Goal: Communication & Community: Answer question/provide support

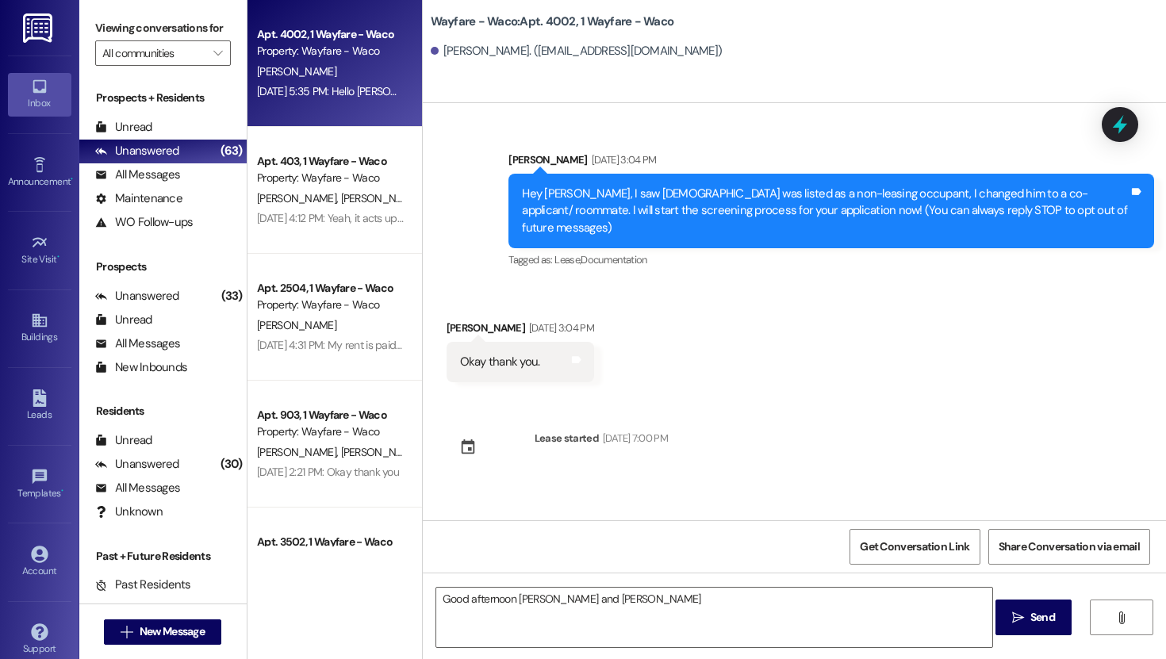
scroll to position [584, 0]
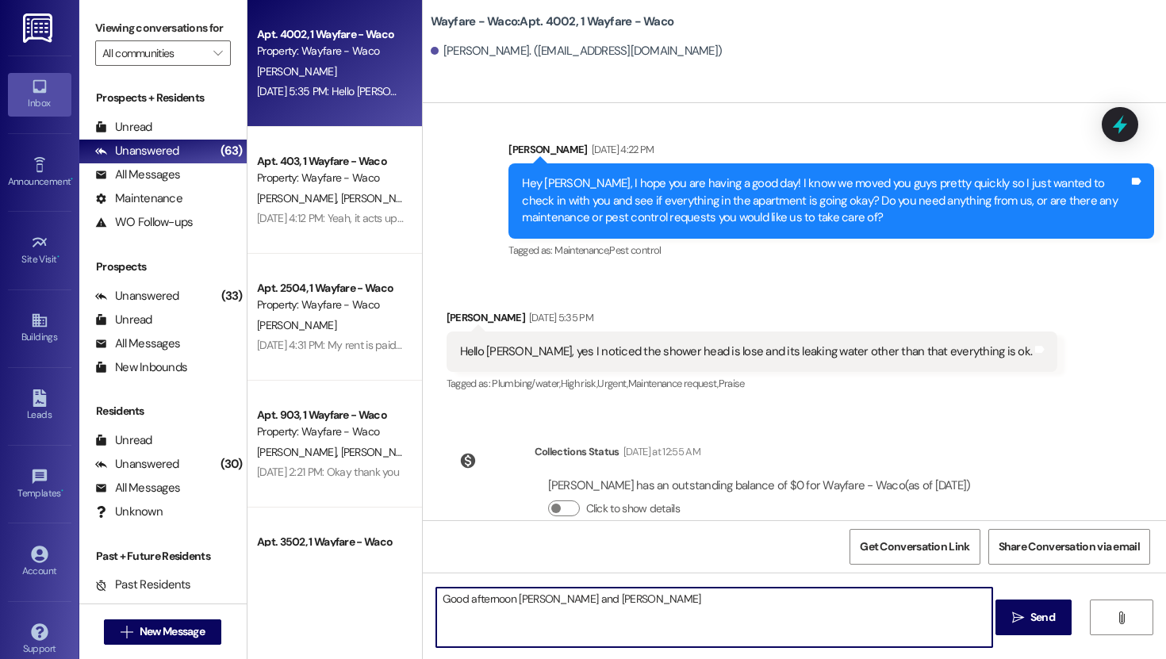
drag, startPoint x: 631, startPoint y: 601, endPoint x: 421, endPoint y: 604, distance: 209.4
click at [428, 604] on div "Good afternoon [PERSON_NAME] and [PERSON_NAME]" at bounding box center [707, 617] width 558 height 61
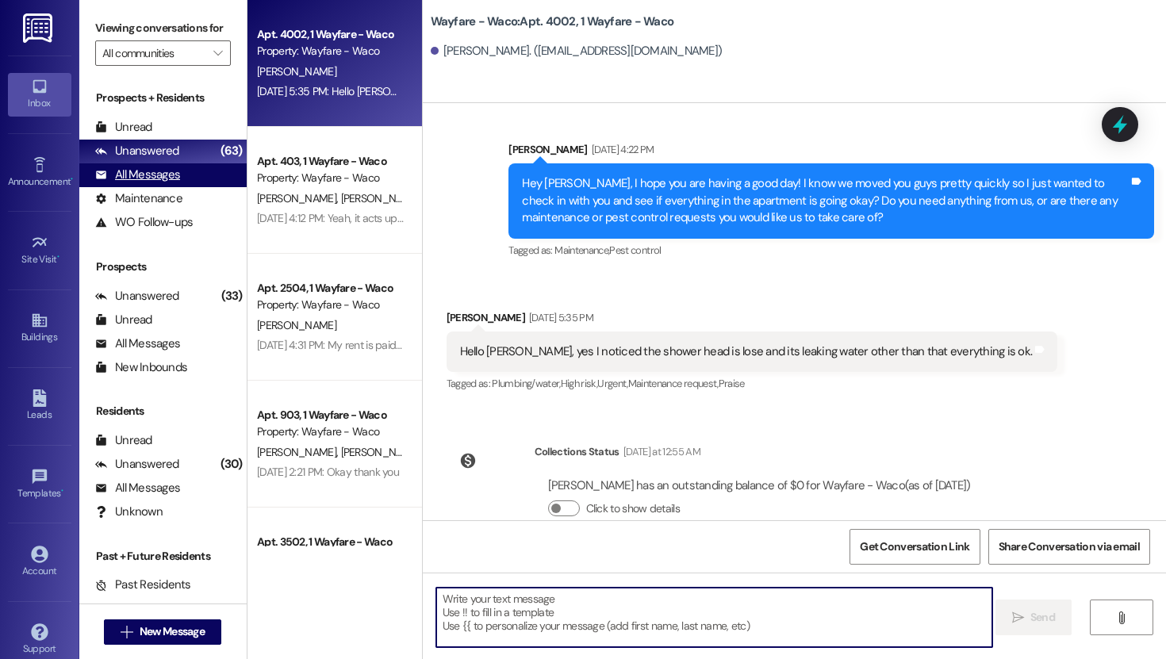
click at [159, 183] on div "All Messages" at bounding box center [137, 175] width 85 height 17
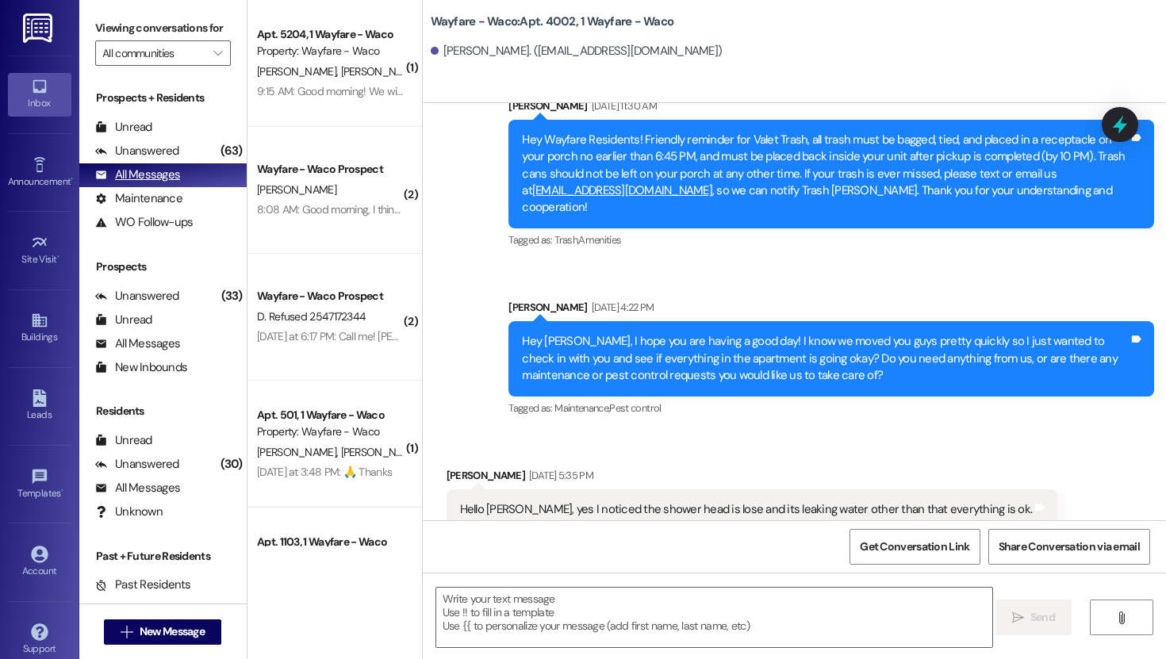
scroll to position [437, 0]
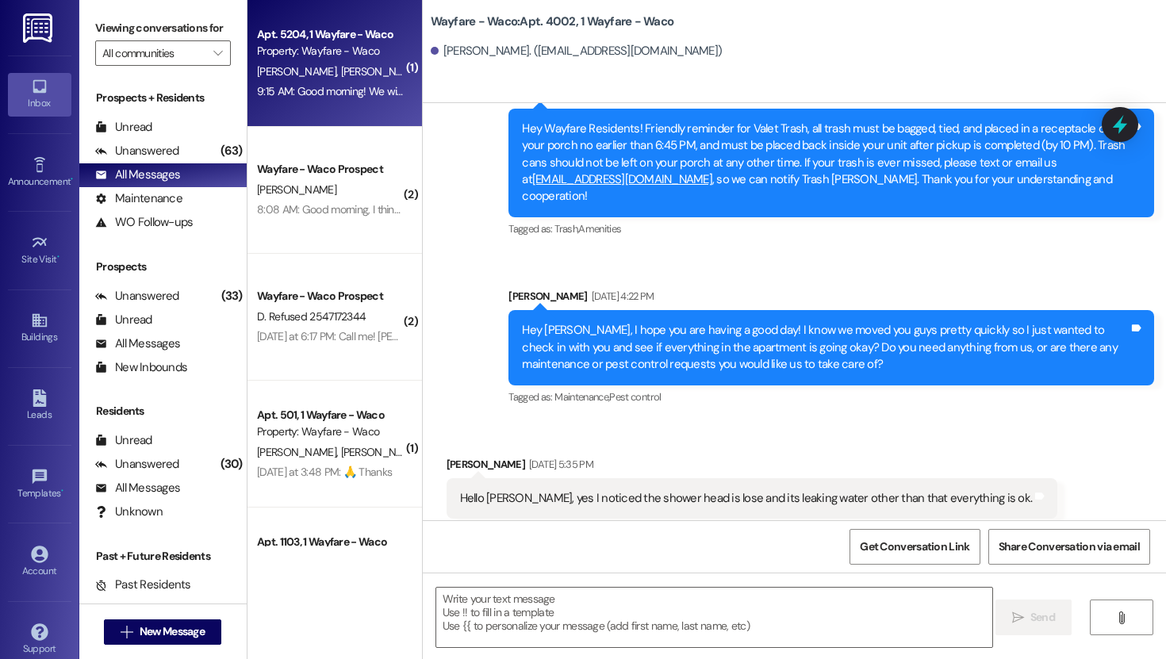
click at [340, 70] on span "[PERSON_NAME]" at bounding box center [379, 71] width 79 height 14
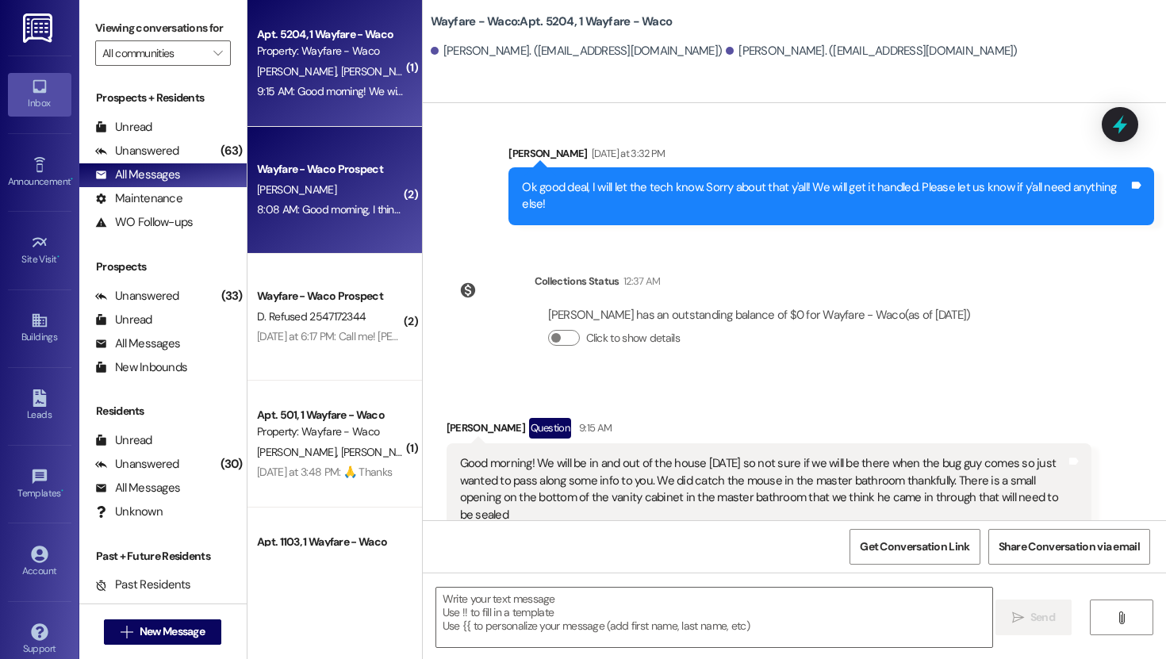
click at [305, 175] on div "Wayfare - Waco Prospect" at bounding box center [330, 169] width 147 height 17
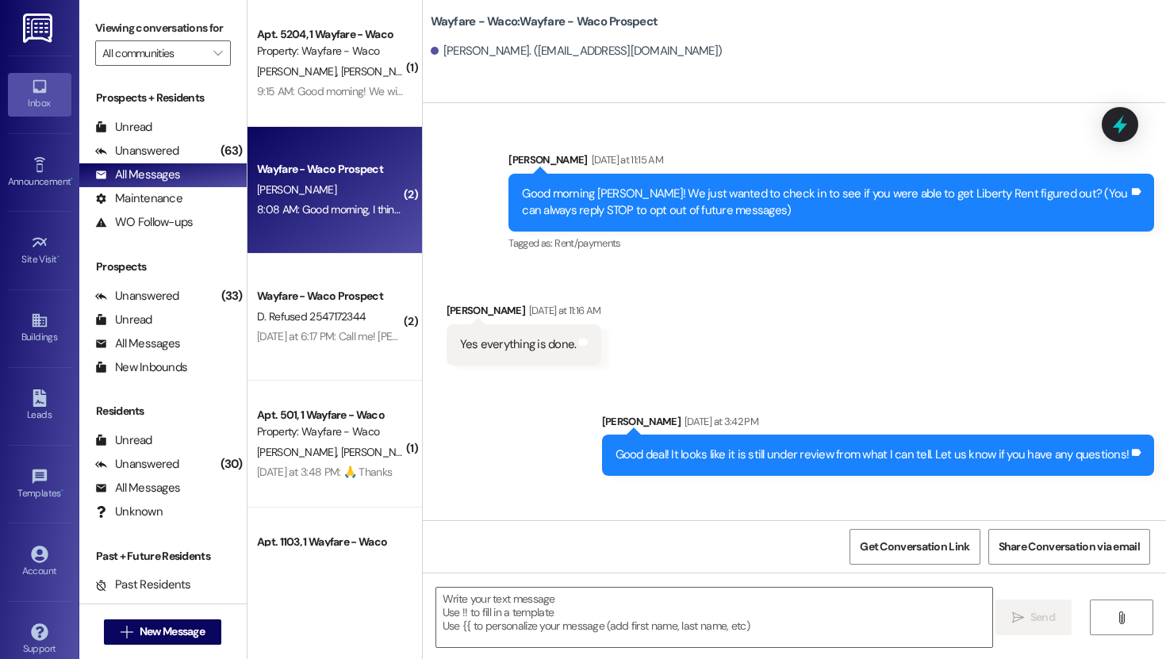
scroll to position [205, 0]
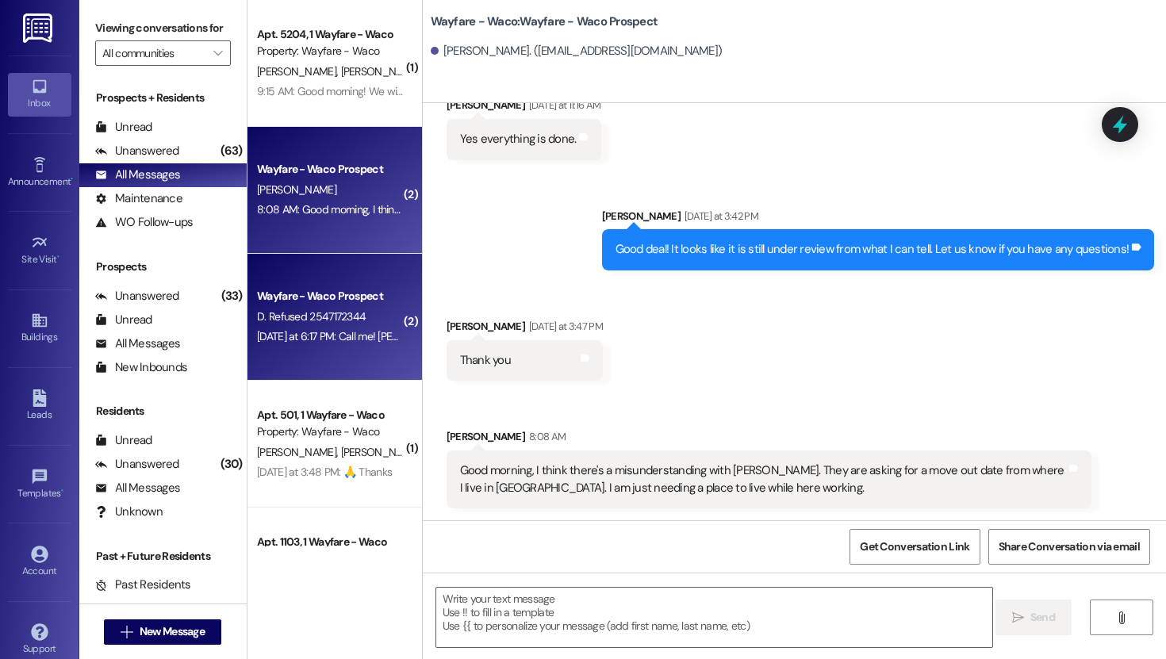
click at [329, 322] on span "D. Refused 2547172344" at bounding box center [311, 316] width 109 height 14
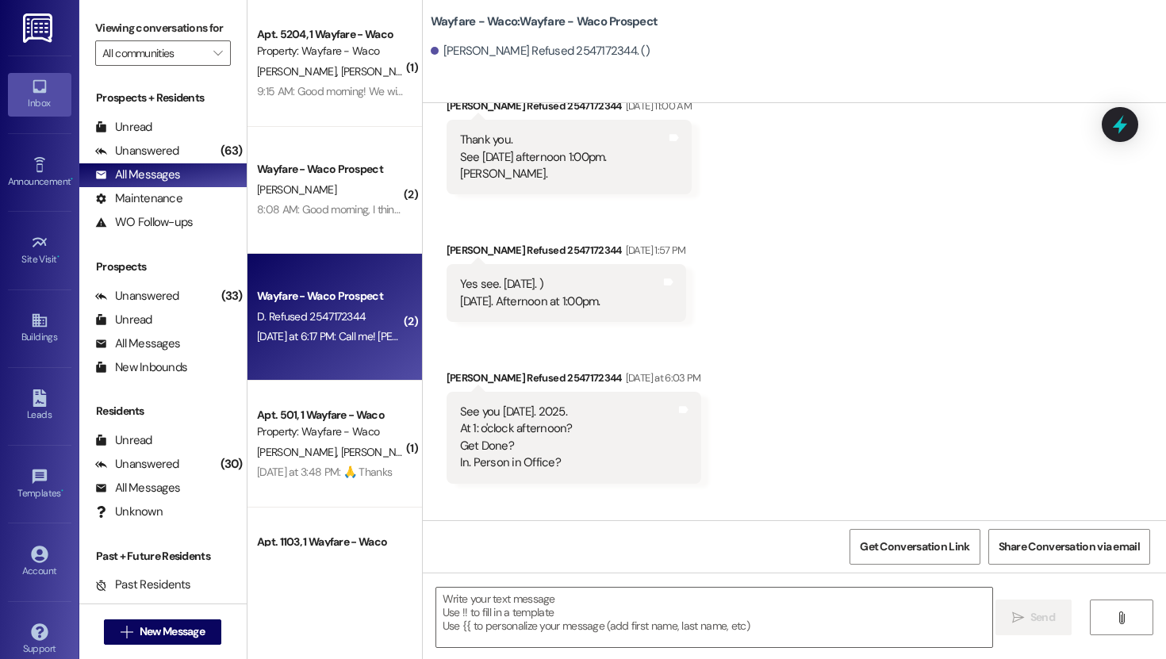
scroll to position [336, 0]
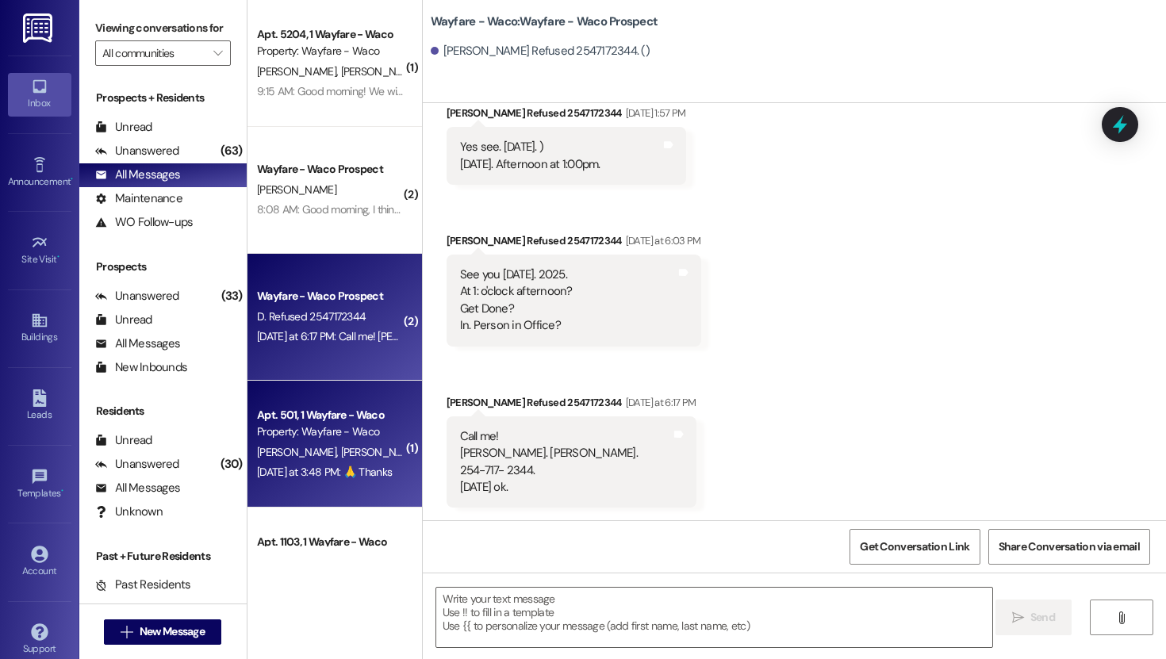
click at [317, 422] on div "Apt. 501, 1 Wayfare - Waco" at bounding box center [330, 415] width 147 height 17
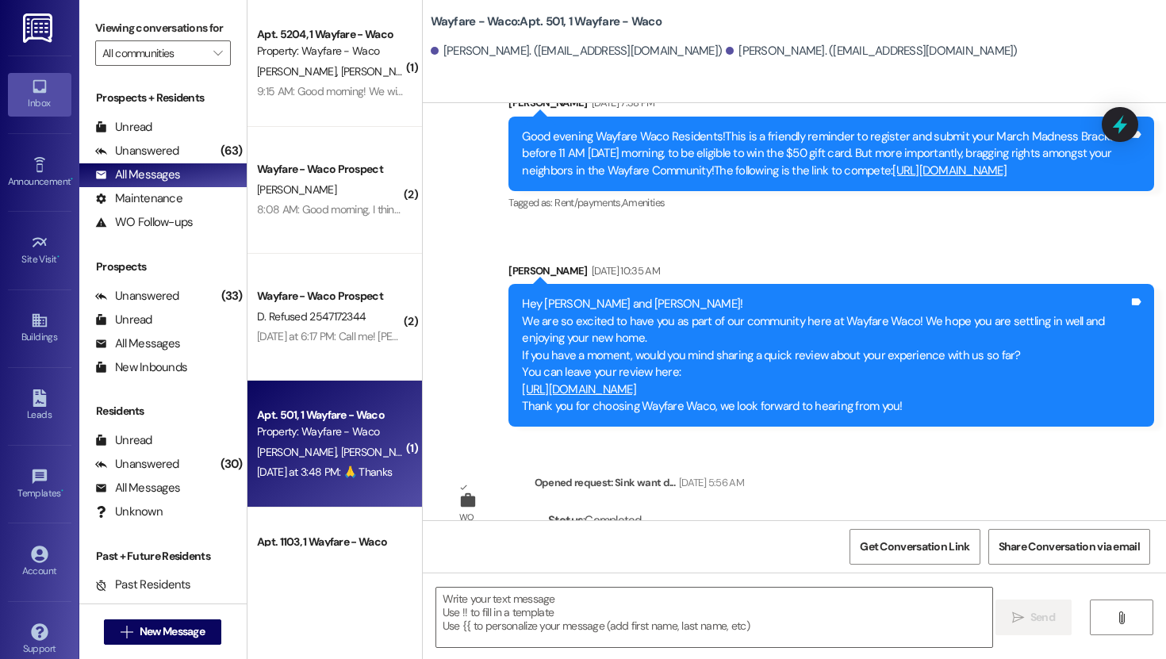
scroll to position [8642, 0]
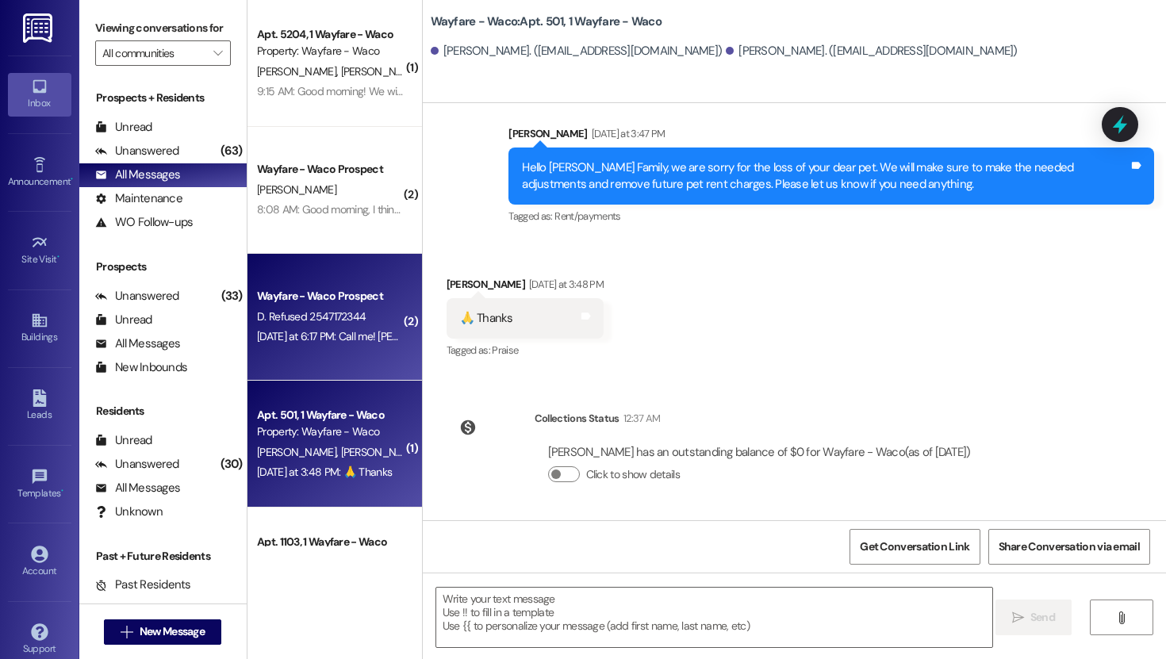
click at [381, 350] on div "Wayfare - Waco Prospect D. Refused 2547172344 [DATE] at 6:17 PM: Call me! [PERS…" at bounding box center [335, 317] width 175 height 127
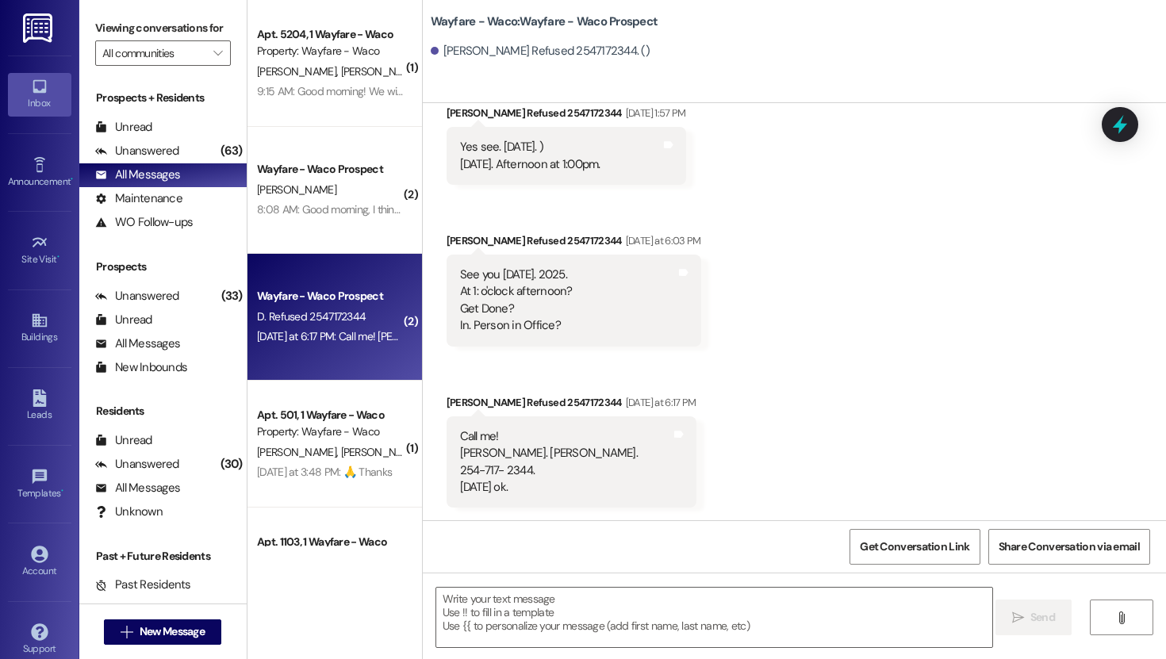
scroll to position [336, 0]
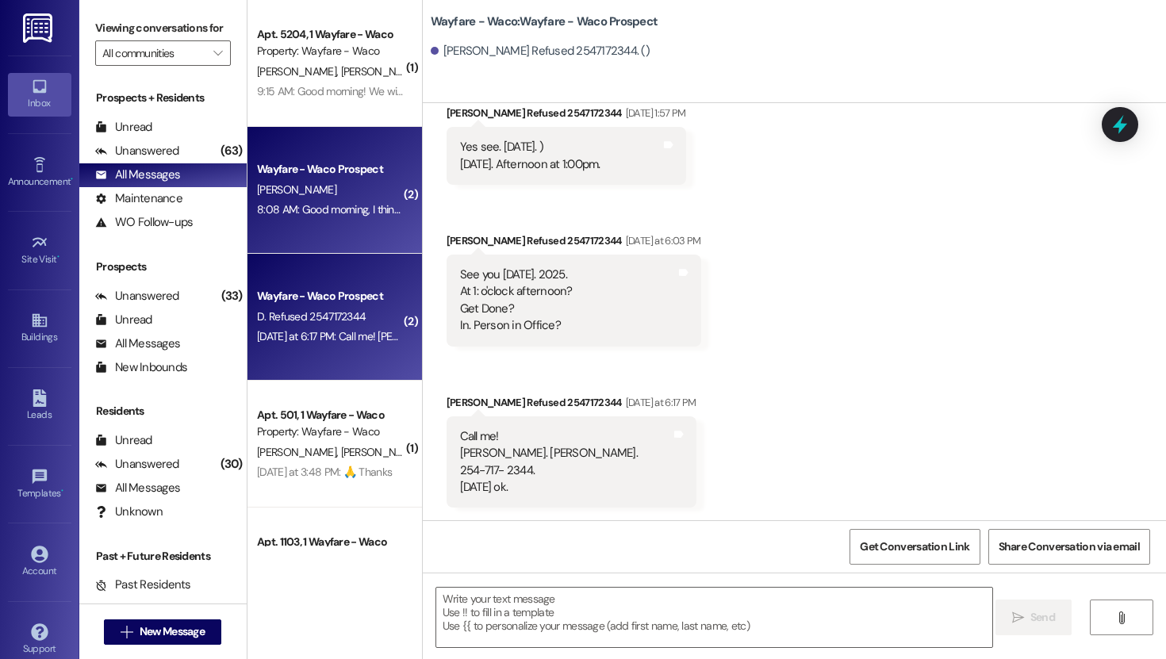
click at [335, 222] on div "Wayfare - Waco Prospect [PERSON_NAME] 8:08 AM: Good morning, I think there's a …" at bounding box center [335, 190] width 175 height 127
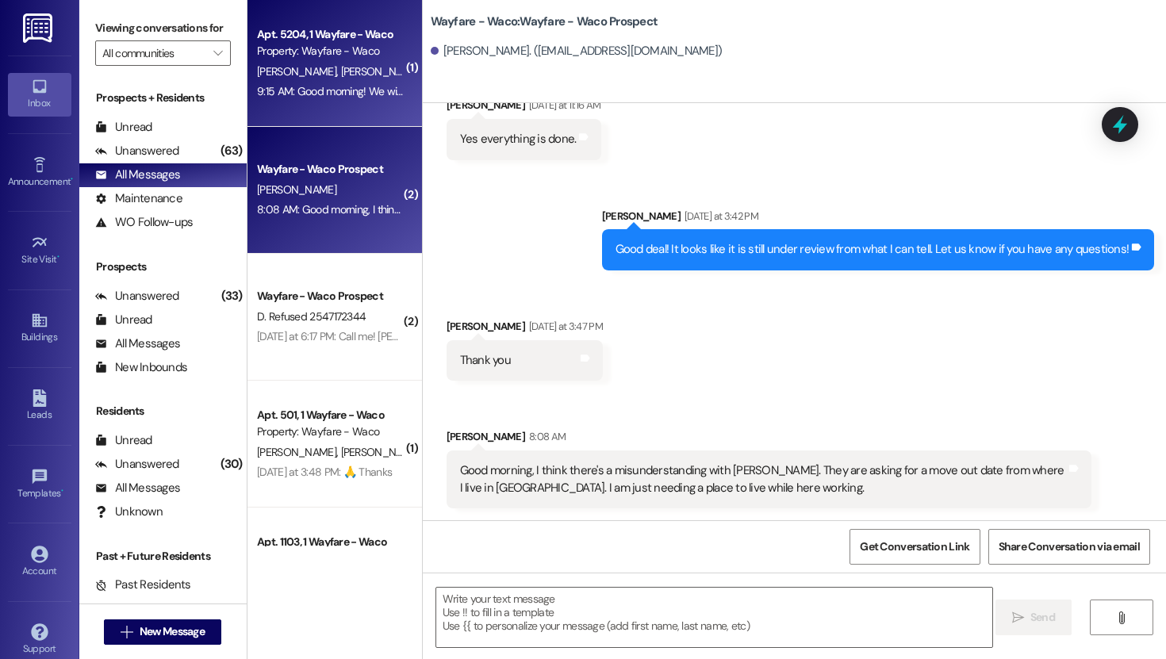
click at [331, 91] on div "9:15 AM: Good morning! We will be in and out of the house [DATE] so not sure if…" at bounding box center [1114, 91] width 1714 height 14
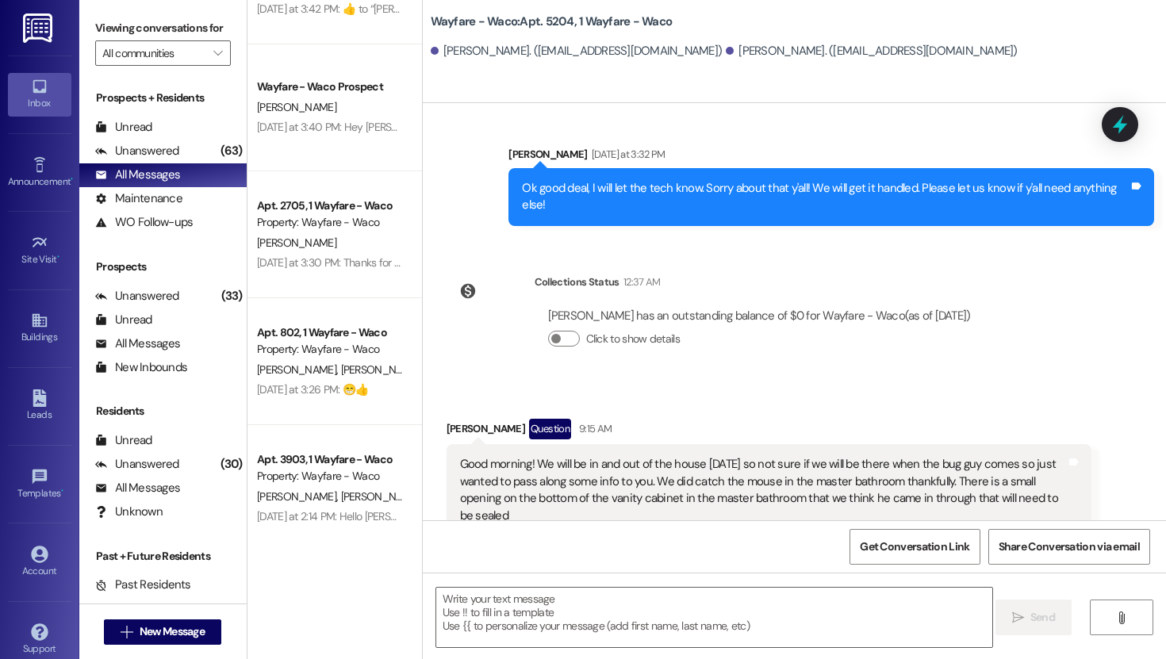
scroll to position [588, 0]
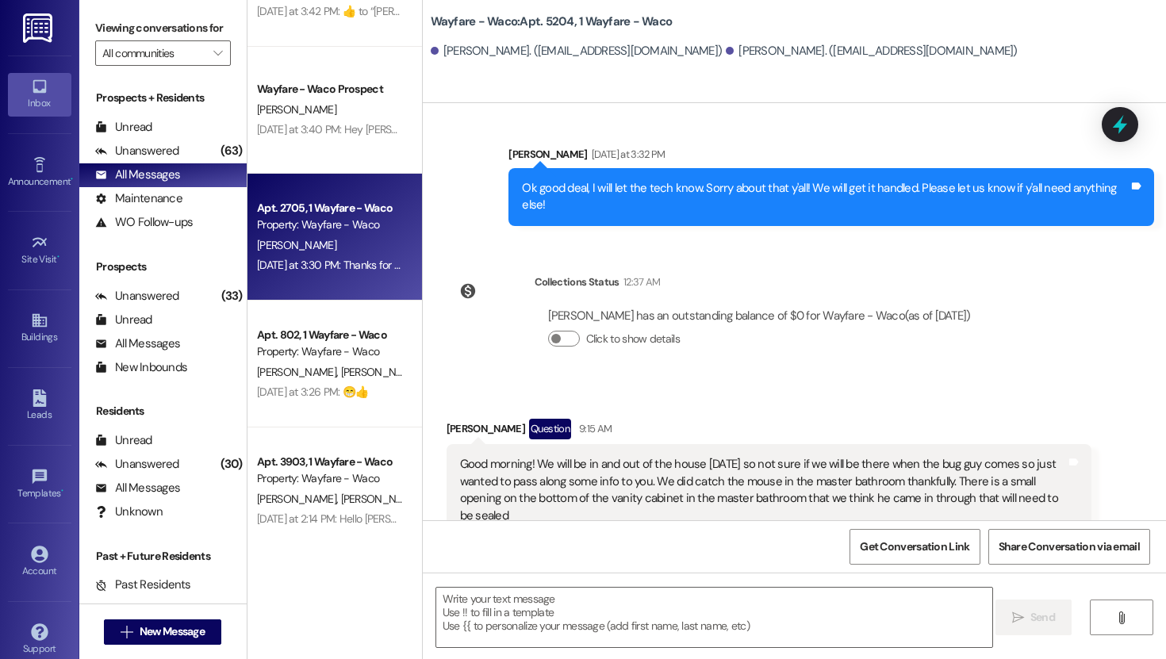
click at [323, 267] on div "[DATE] at 3:30 PM: Thanks for the clarification [PERSON_NAME]! We will make sur…" at bounding box center [643, 265] width 773 height 14
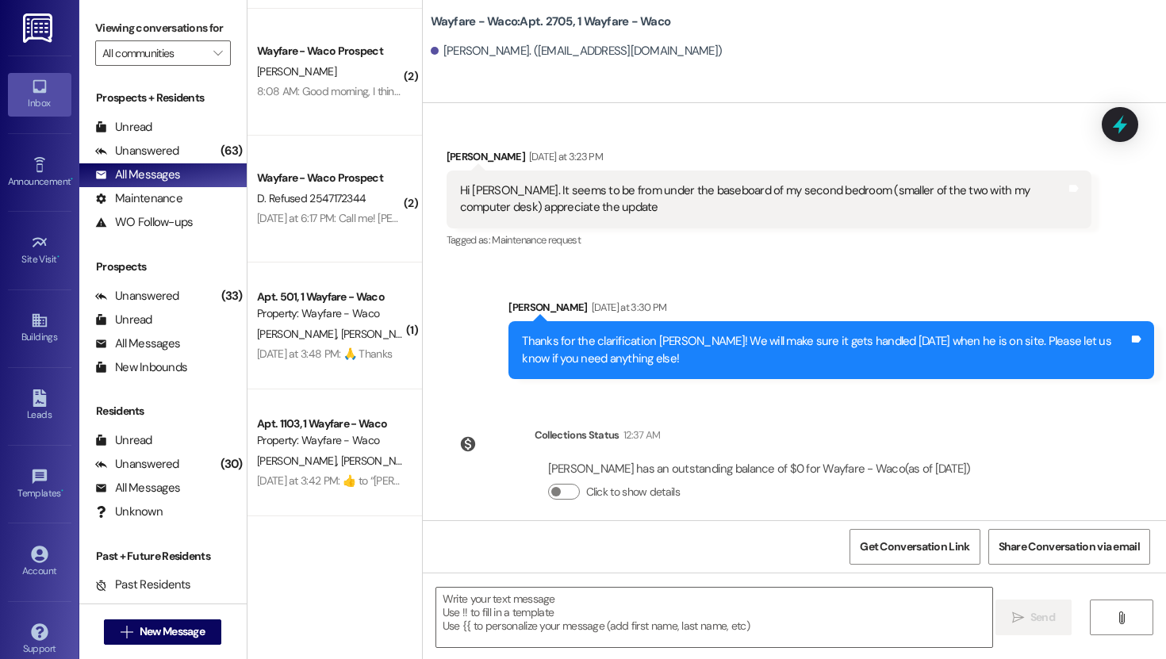
scroll to position [0, 0]
